Goal: Task Accomplishment & Management: Use online tool/utility

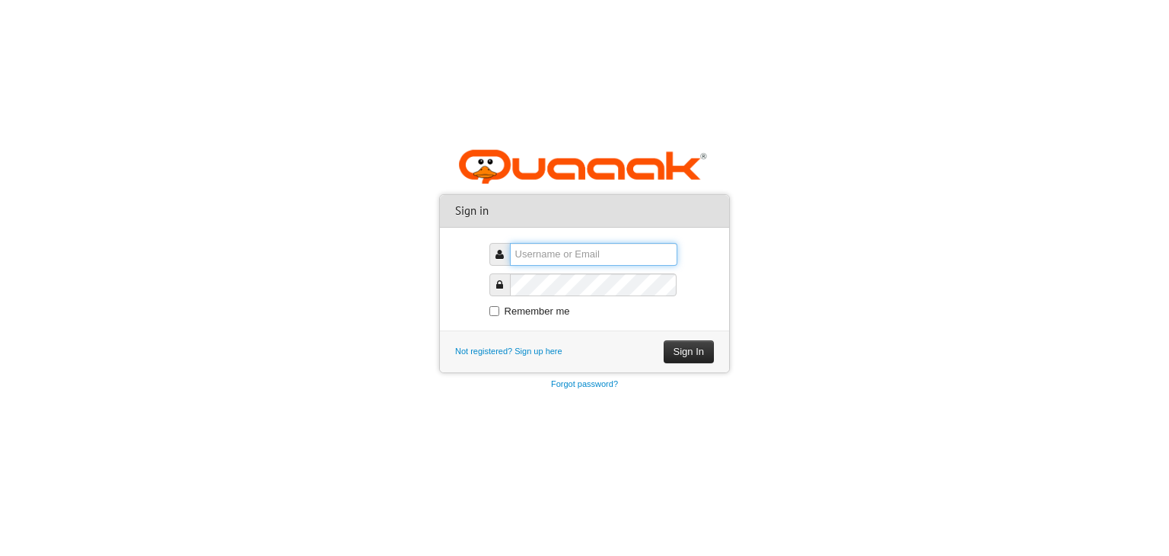
type input "pavithran03"
drag, startPoint x: 840, startPoint y: 141, endPoint x: 722, endPoint y: 225, distance: 145.7
click at [840, 141] on body "Sign in pavithran03 Remember me Sign In Not registered? Sign up here Can't sign…" at bounding box center [584, 194] width 1139 height 556
click at [688, 354] on button "Sign In" at bounding box center [689, 351] width 50 height 23
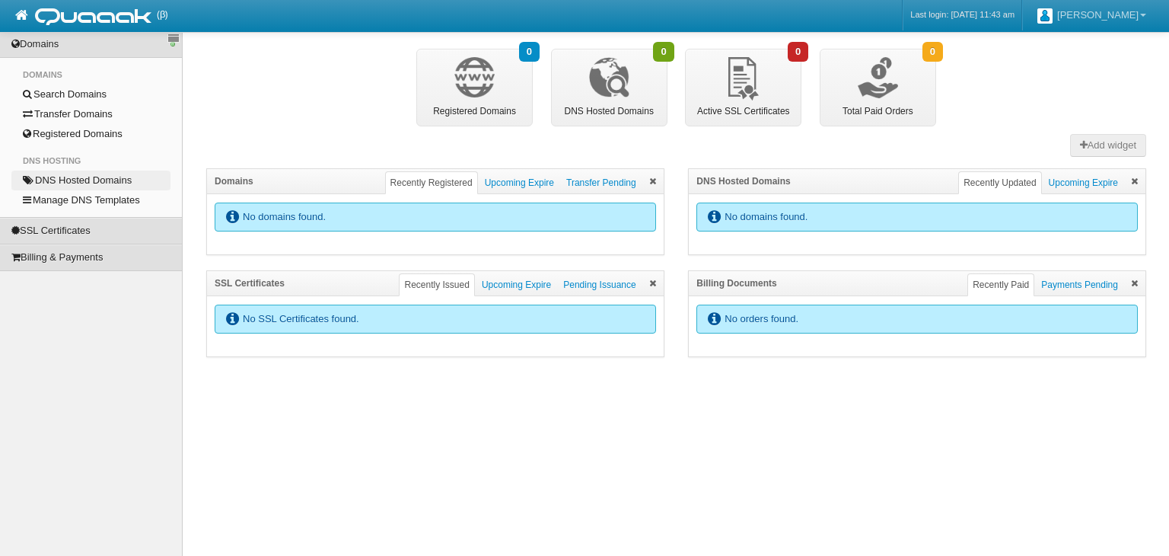
click at [82, 184] on link "DNS Hosted Domains" at bounding box center [90, 181] width 159 height 20
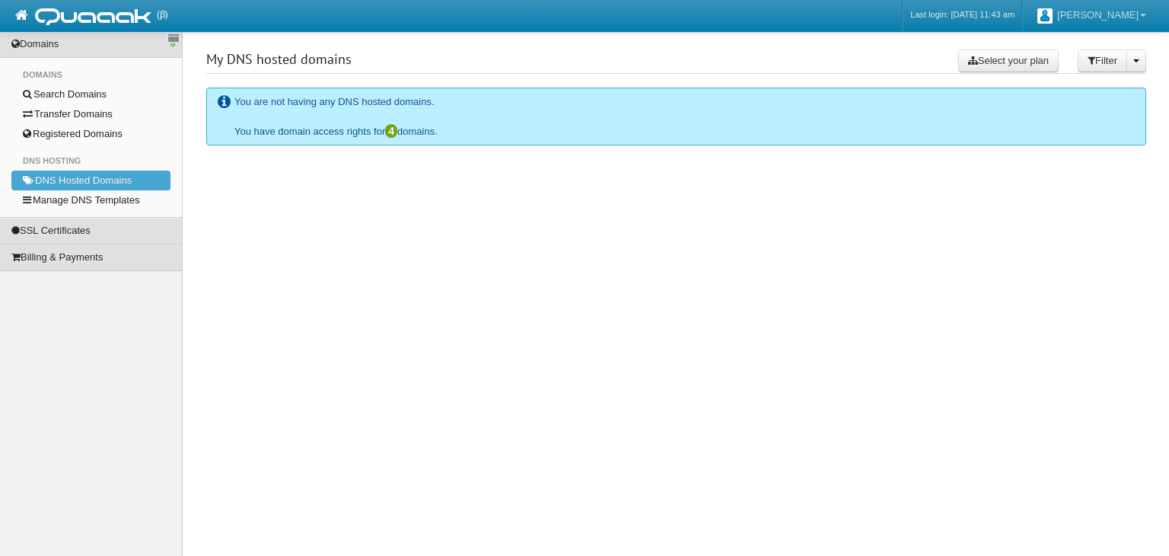
click at [295, 129] on link "You have domain access rights for 4 domains." at bounding box center [335, 131] width 203 height 11
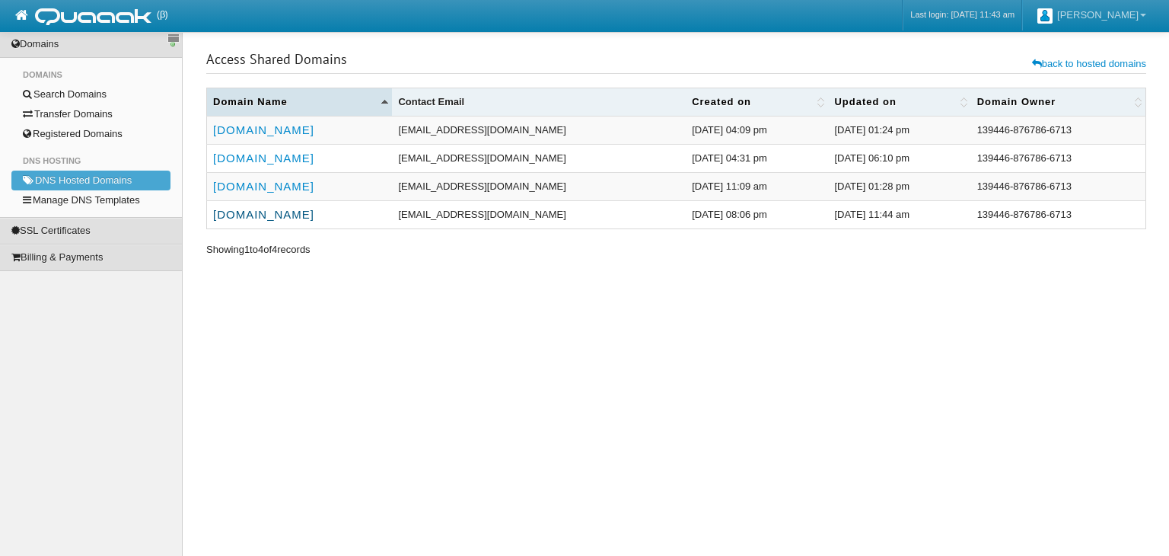
click at [282, 217] on link "[DOMAIN_NAME]" at bounding box center [263, 214] width 101 height 13
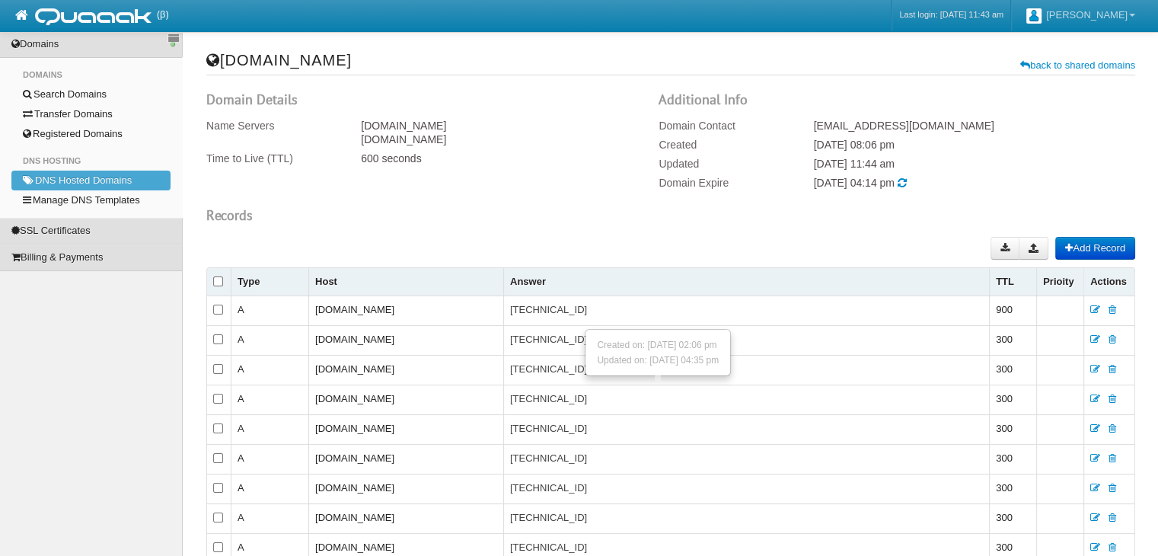
click at [488, 399] on td "[DOMAIN_NAME]" at bounding box center [405, 399] width 195 height 30
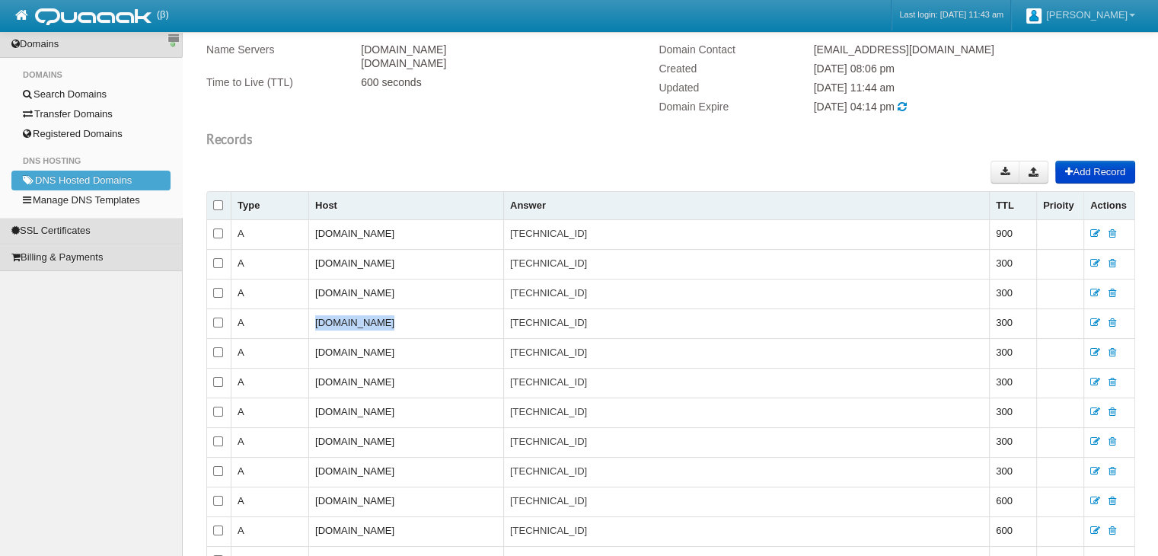
click at [1098, 171] on button "Add Record" at bounding box center [1095, 172] width 80 height 23
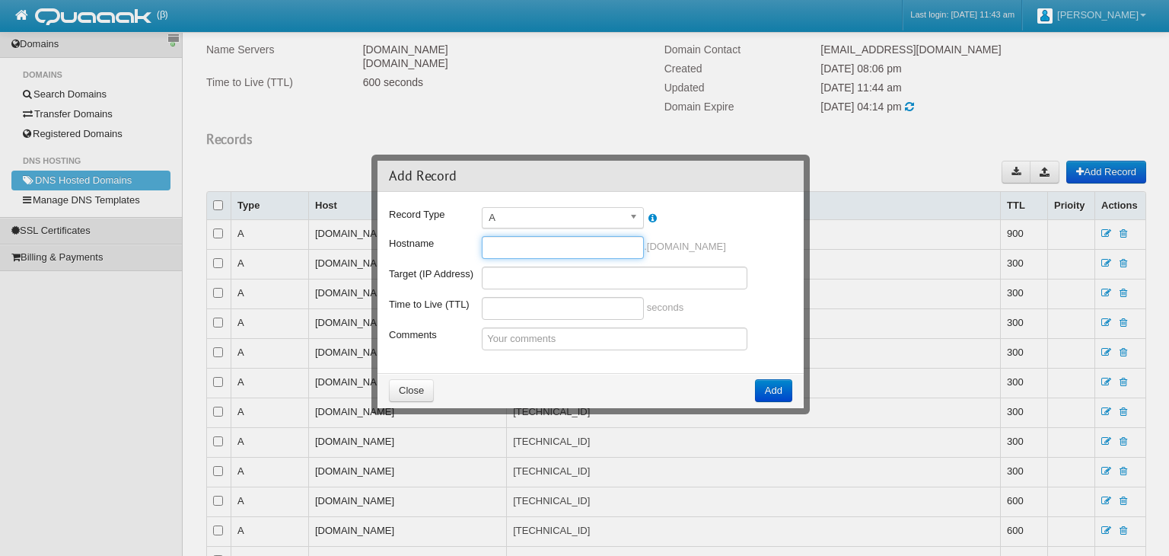
click at [508, 250] on input "text" at bounding box center [563, 247] width 162 height 23
type input "data-push"
click at [516, 268] on input "text" at bounding box center [615, 277] width 266 height 23
paste input "[TECHNICAL_ID]"
type input "[TECHNICAL_ID]"
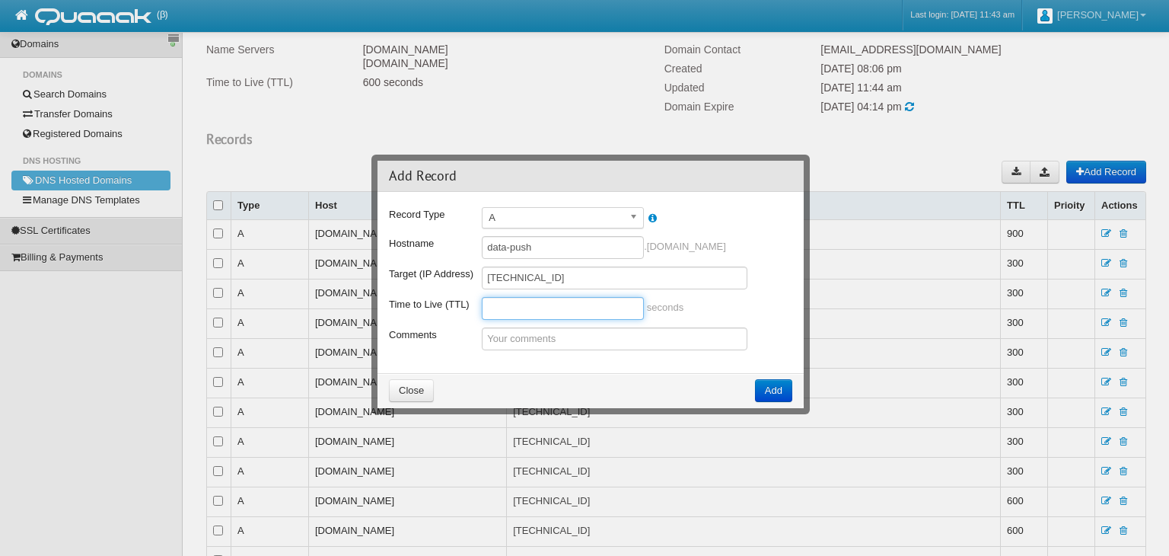
click at [531, 299] on input "text" at bounding box center [563, 308] width 162 height 23
type input "300"
click at [772, 393] on button "Add" at bounding box center [773, 390] width 37 height 23
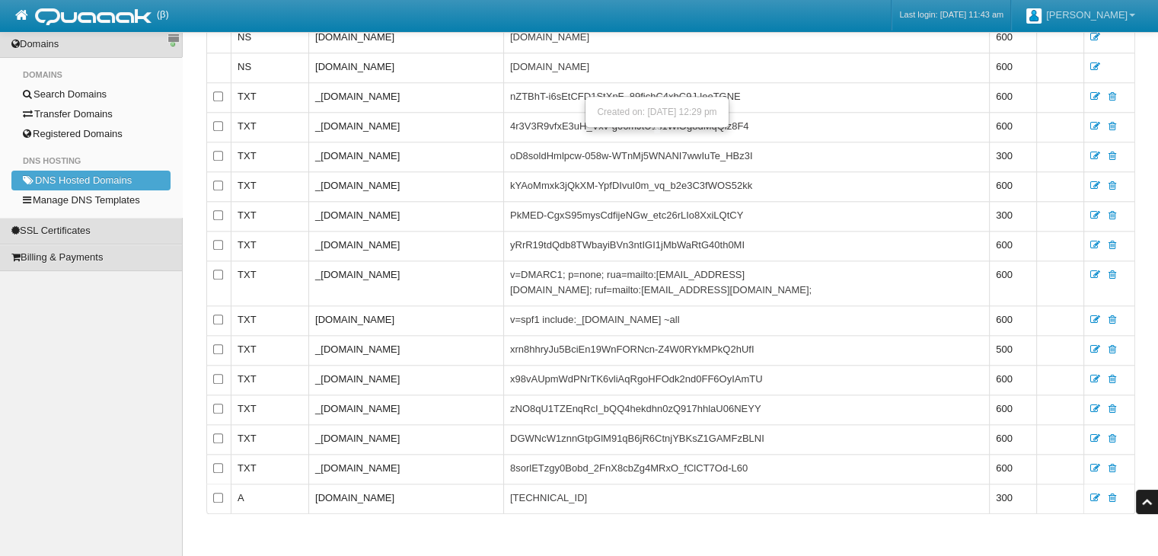
scroll to position [1619, 0]
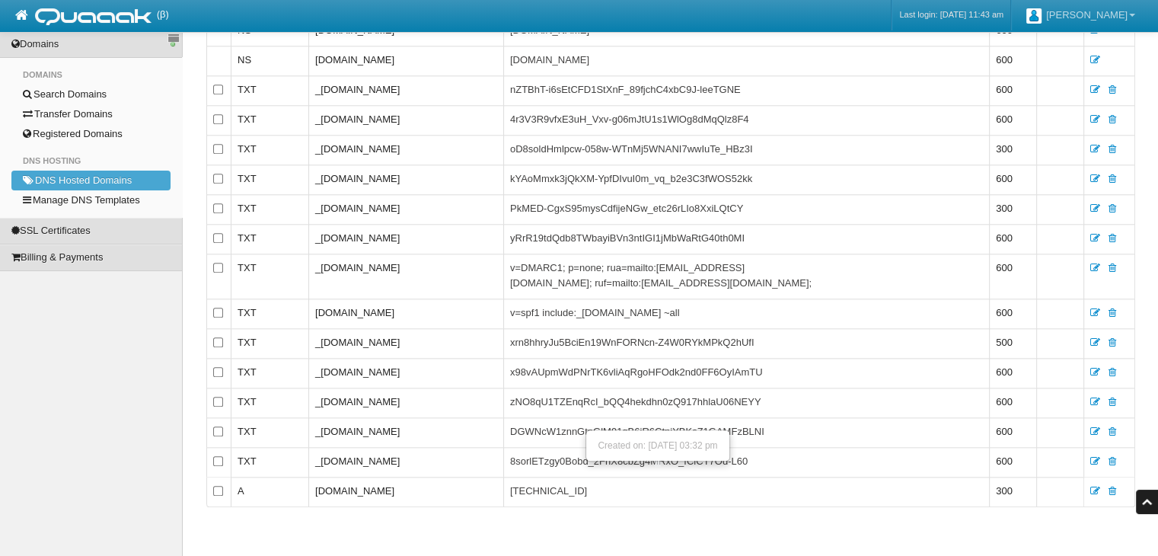
click at [407, 483] on td "[DOMAIN_NAME]" at bounding box center [405, 491] width 195 height 30
copy td "[DOMAIN_NAME]"
